Goal: Task Accomplishment & Management: Complete application form

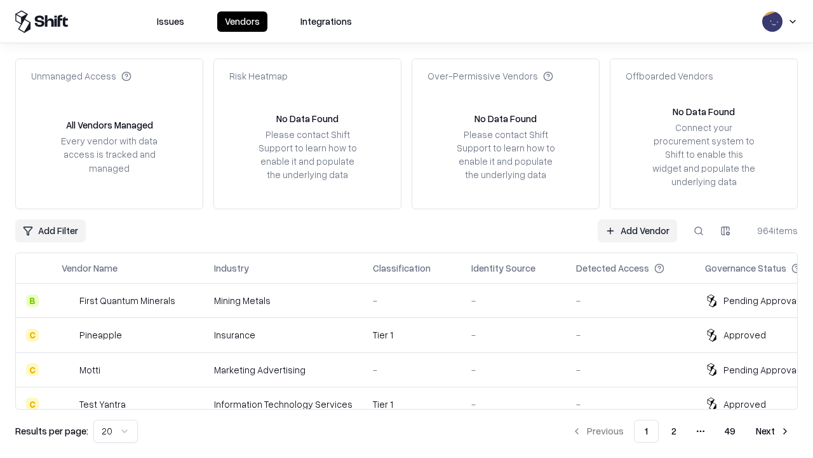
click at [637, 230] on link "Add Vendor" at bounding box center [637, 230] width 79 height 23
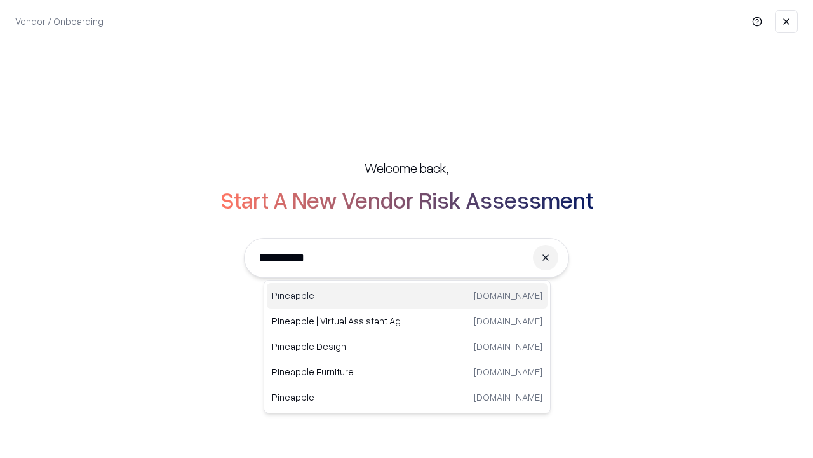
click at [407, 295] on div "Pineapple [DOMAIN_NAME]" at bounding box center [407, 295] width 281 height 25
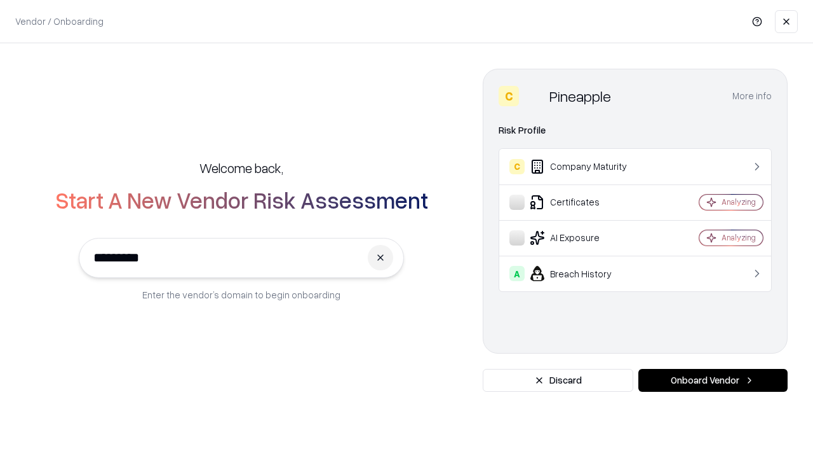
type input "*********"
click at [713, 380] on button "Onboard Vendor" at bounding box center [713, 380] width 149 height 23
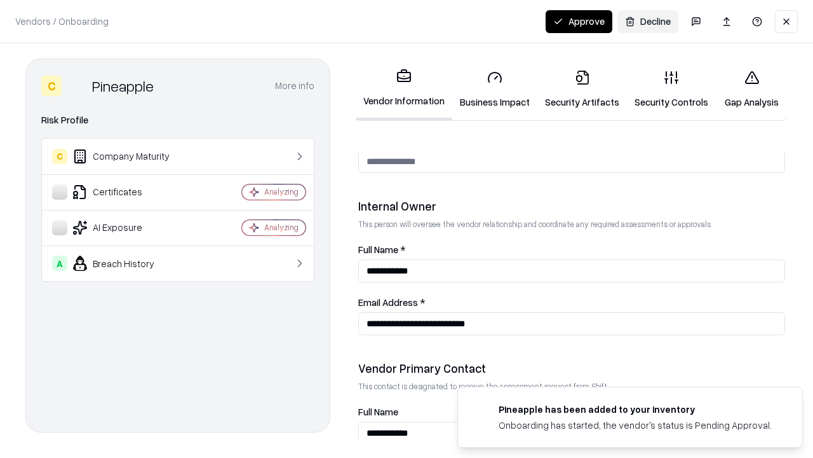
scroll to position [658, 0]
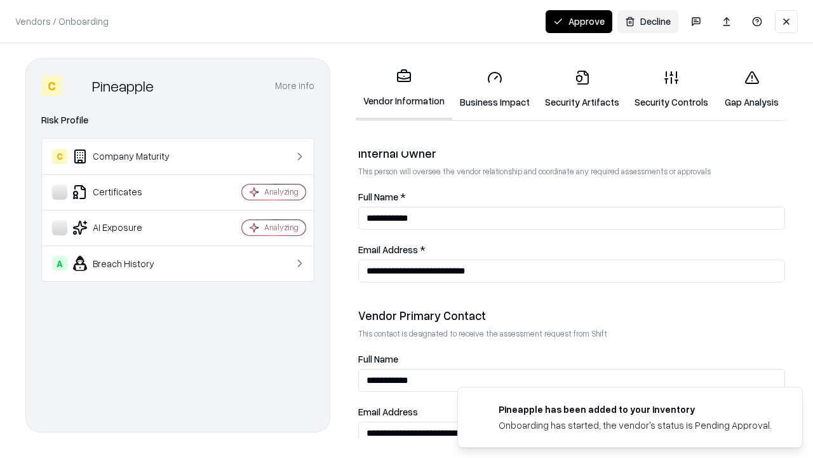
click at [582, 89] on link "Security Artifacts" at bounding box center [583, 89] width 90 height 59
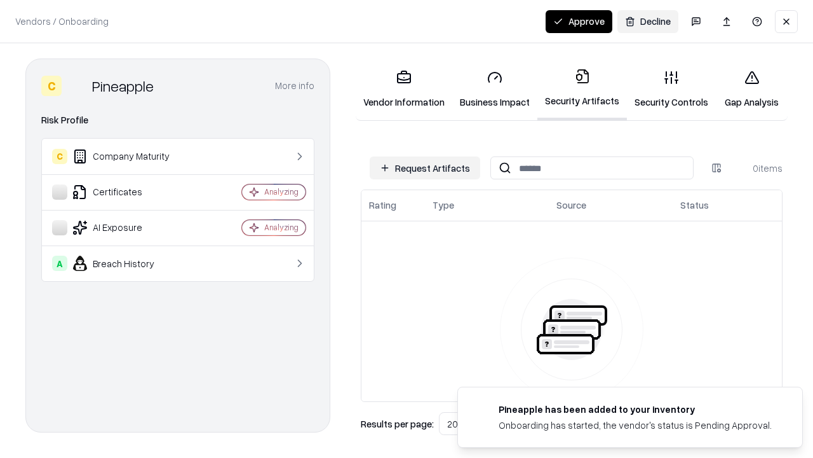
click at [425, 168] on button "Request Artifacts" at bounding box center [425, 167] width 111 height 23
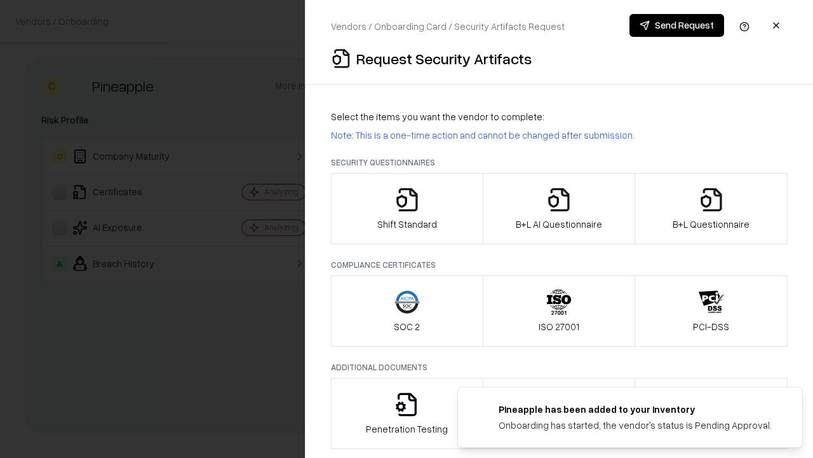
click at [711, 208] on icon "button" at bounding box center [711, 199] width 25 height 25
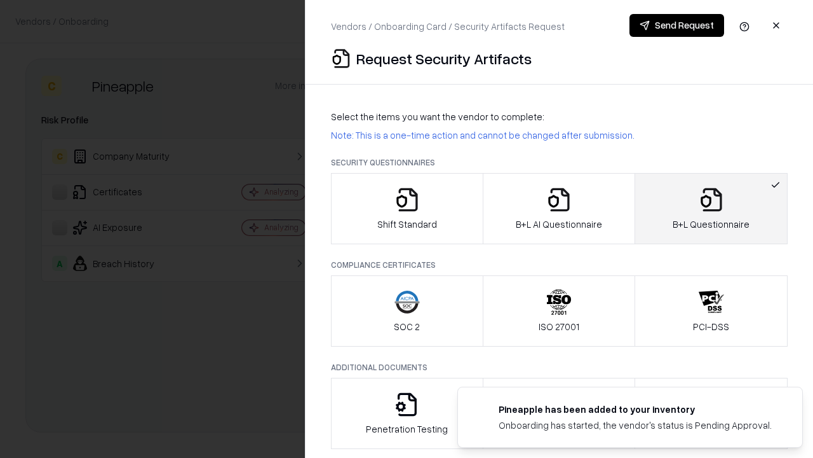
click at [559, 208] on icon "button" at bounding box center [558, 199] width 25 height 25
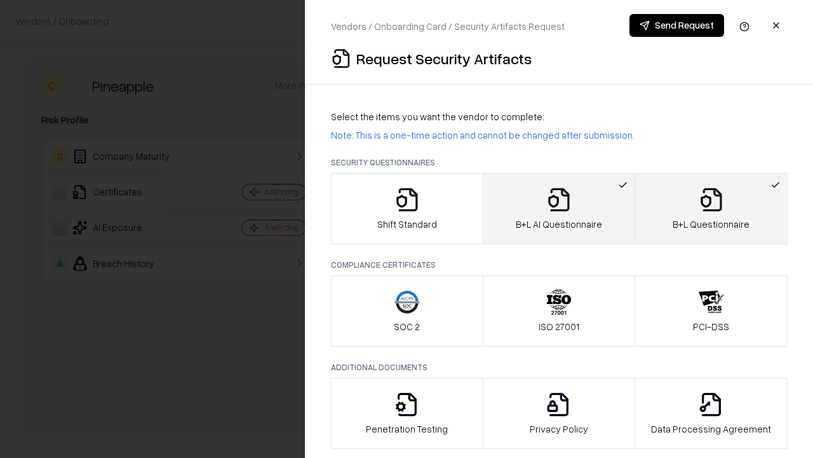
click at [677, 25] on button "Send Request" at bounding box center [677, 25] width 95 height 23
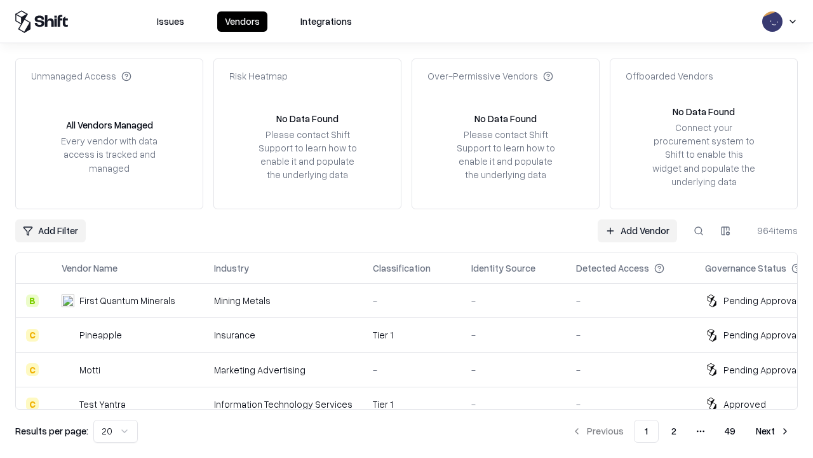
click at [699, 230] on button at bounding box center [699, 230] width 23 height 23
type input "*********"
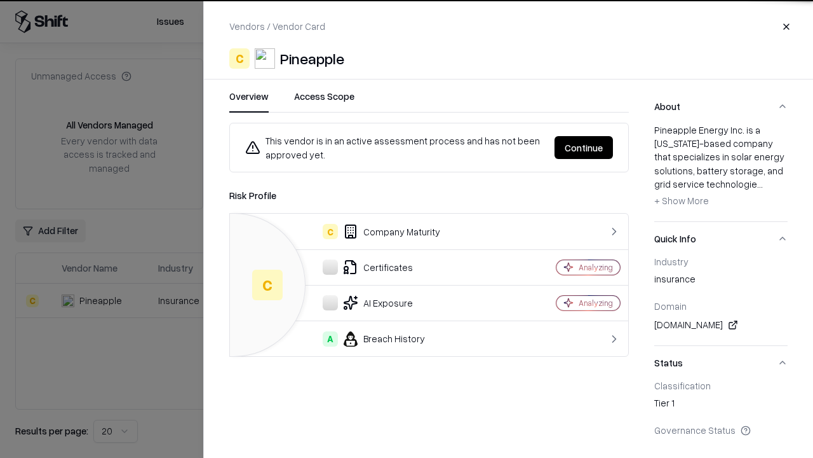
click at [584, 147] on button "Continue" at bounding box center [584, 147] width 58 height 23
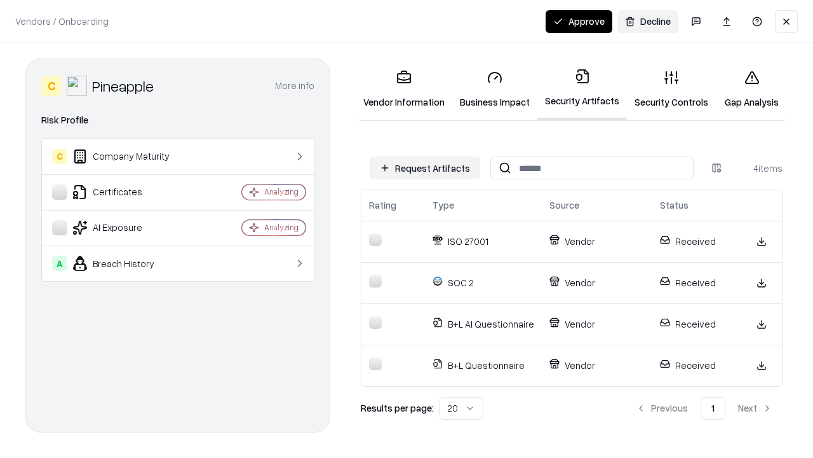
click at [579, 21] on button "Approve" at bounding box center [579, 21] width 67 height 23
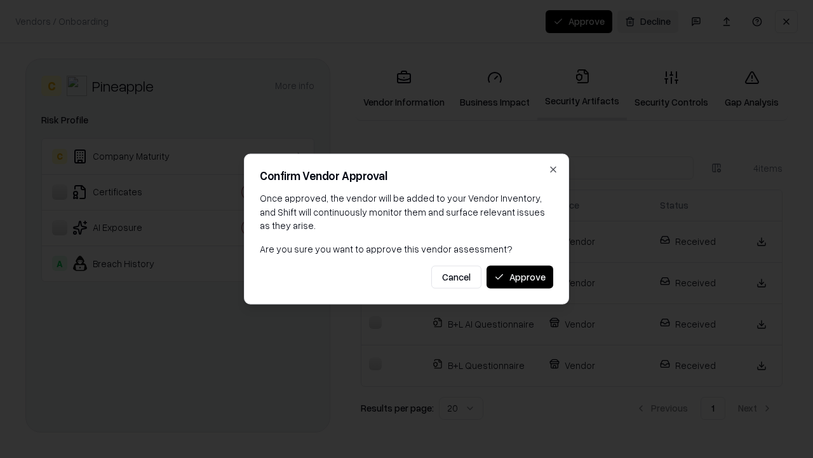
click at [520, 276] on button "Approve" at bounding box center [520, 276] width 67 height 23
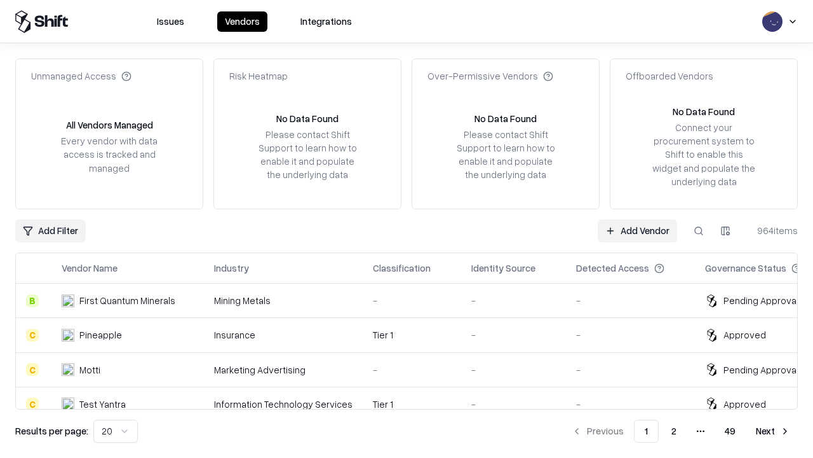
type input "*********"
click at [637, 230] on link "Add Vendor" at bounding box center [637, 230] width 79 height 23
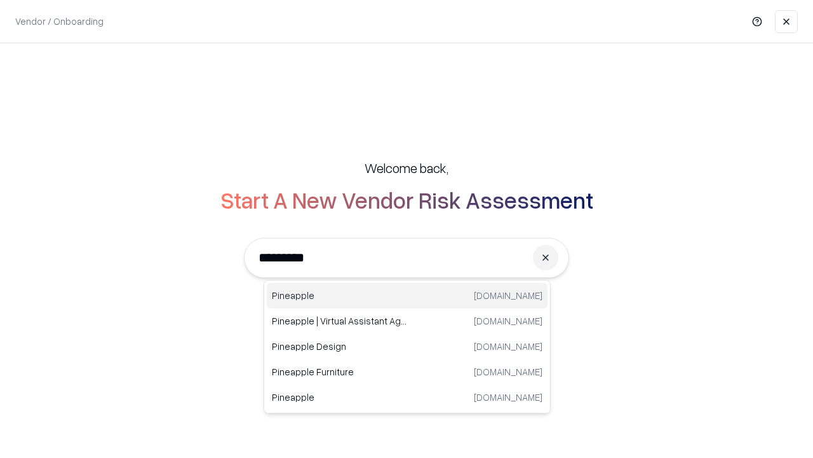
click at [407, 295] on div "Pineapple pineappleenergy.com" at bounding box center [407, 295] width 281 height 25
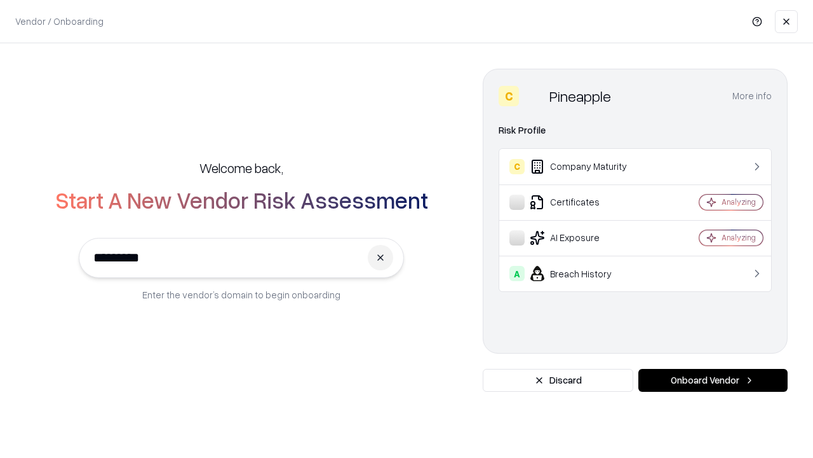
type input "*********"
click at [713, 380] on button "Onboard Vendor" at bounding box center [713, 380] width 149 height 23
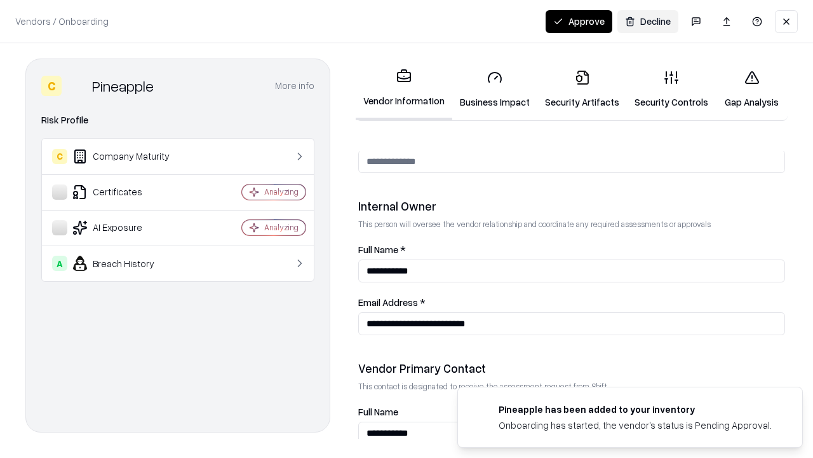
scroll to position [658, 0]
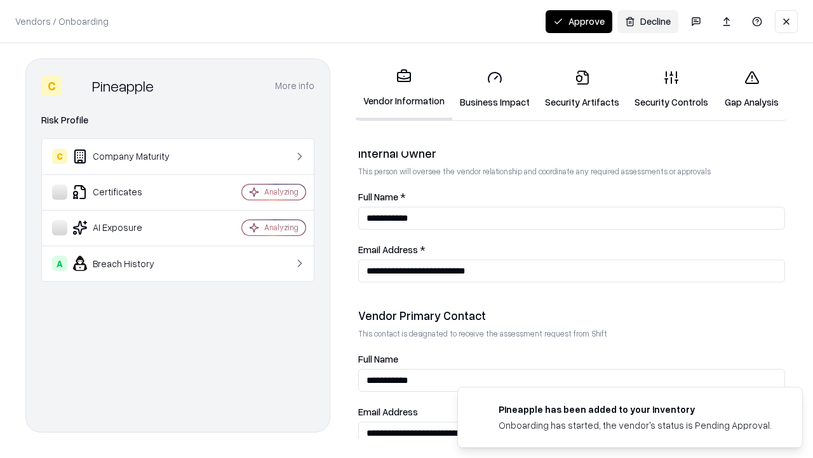
click at [579, 21] on button "Approve" at bounding box center [579, 21] width 67 height 23
